Goal: Check status: Check status

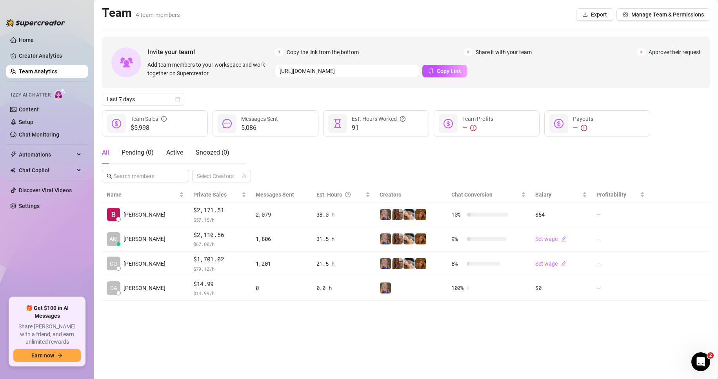
drag, startPoint x: 140, startPoint y: 100, endPoint x: 143, endPoint y: 107, distance: 7.2
click at [140, 100] on span "Last 7 days" at bounding box center [143, 99] width 73 height 12
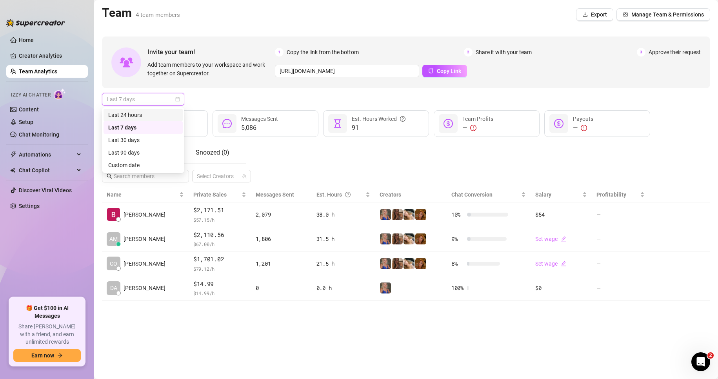
click at [148, 115] on div "Last 24 hours" at bounding box center [143, 115] width 70 height 9
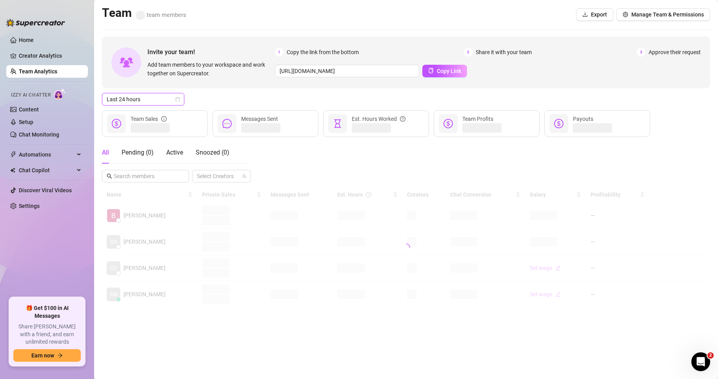
click at [207, 100] on div "Last 24 hours Last 24 hours" at bounding box center [406, 99] width 608 height 13
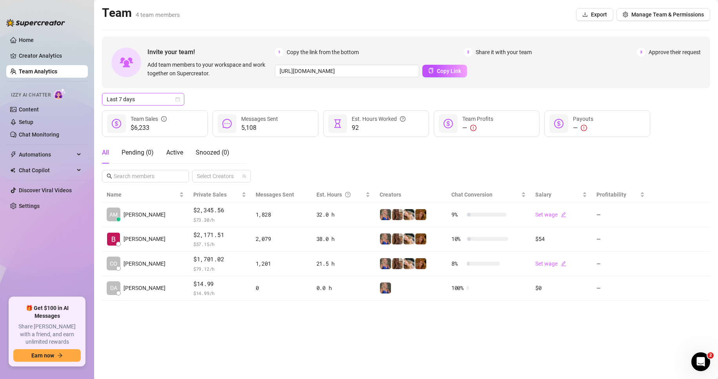
click at [148, 97] on span "Last 7 days" at bounding box center [143, 99] width 73 height 12
click at [148, 113] on div "Last 24 hours" at bounding box center [143, 115] width 70 height 9
click at [143, 102] on span "Last 7 days" at bounding box center [143, 99] width 73 height 12
click at [145, 114] on div "Last 24 hours" at bounding box center [143, 115] width 70 height 9
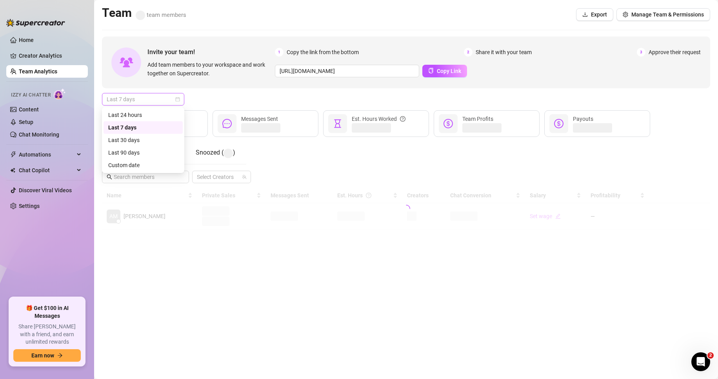
click at [138, 98] on span "Last 7 days" at bounding box center [143, 99] width 73 height 12
click at [143, 115] on div "Last 24 hours" at bounding box center [143, 115] width 70 height 9
click at [230, 100] on div "Last 24 hours" at bounding box center [406, 99] width 608 height 13
